Goal: Task Accomplishment & Management: Manage account settings

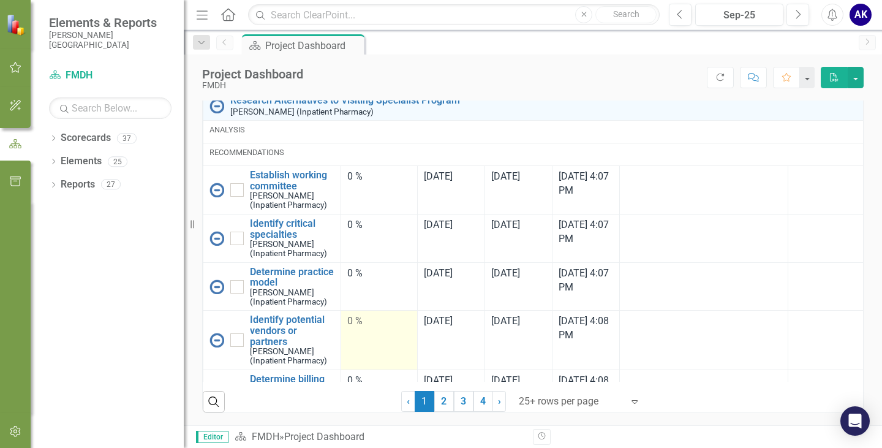
scroll to position [956, 0]
click at [434, 402] on link "2" at bounding box center [444, 401] width 20 height 21
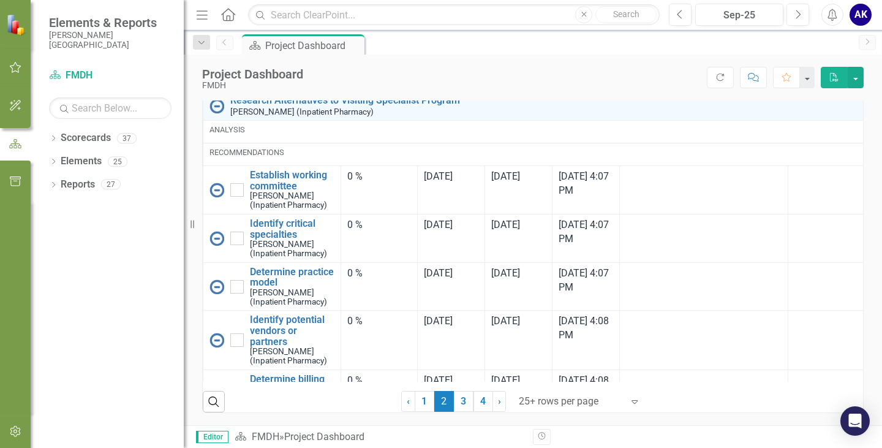
scroll to position [0, 0]
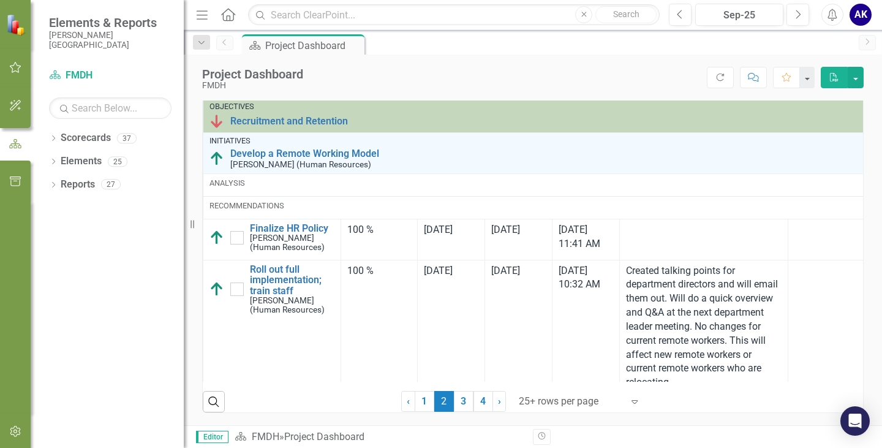
checkbox input "true"
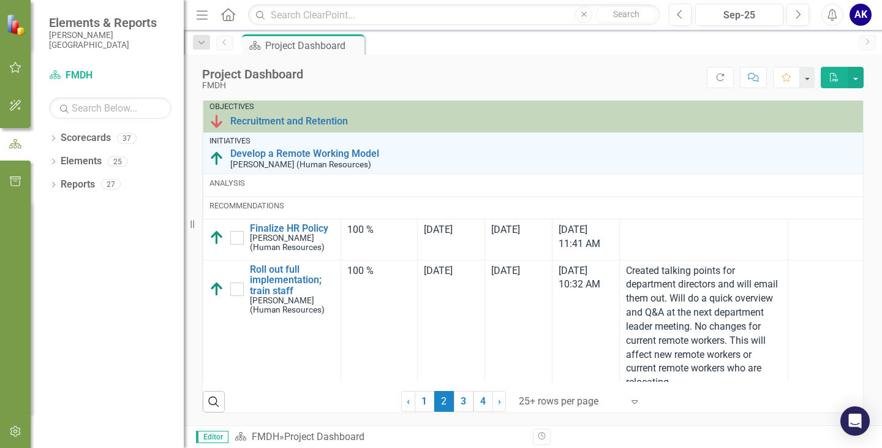
checkbox input "false"
click at [420, 397] on link "1" at bounding box center [425, 401] width 20 height 21
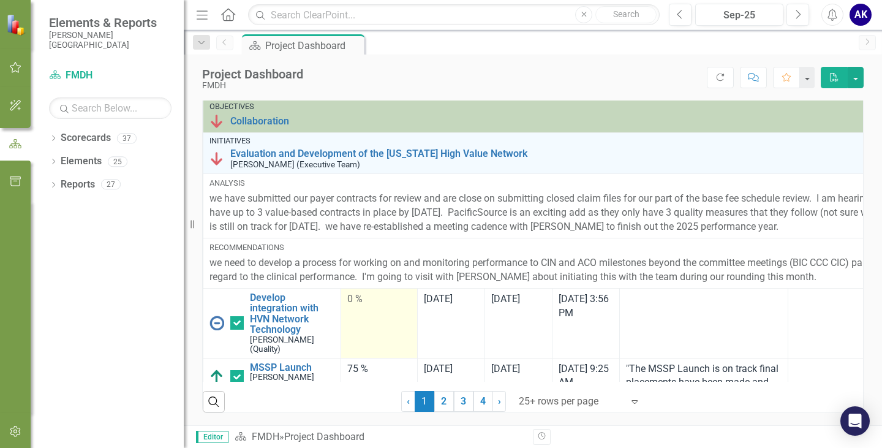
checkbox input "false"
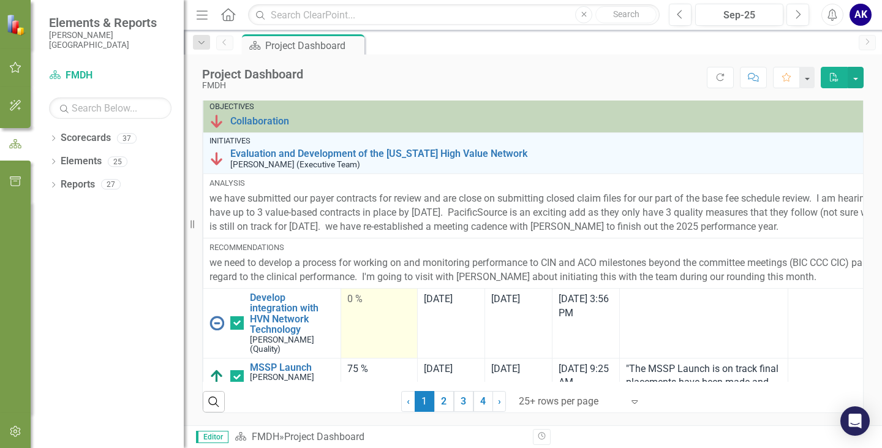
checkbox input "true"
